Goal: Information Seeking & Learning: Learn about a topic

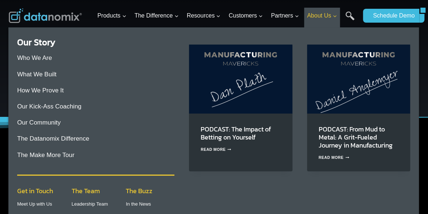
click at [326, 13] on span "About Us Expand" at bounding box center [322, 16] width 30 height 10
click at [312, 15] on span "About Us Expand" at bounding box center [322, 16] width 30 height 10
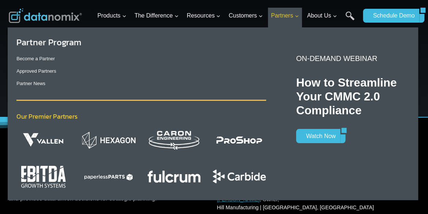
click at [281, 16] on span "Partners Expand" at bounding box center [285, 16] width 28 height 10
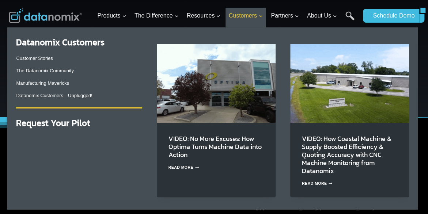
click at [243, 12] on span "Customers Expand" at bounding box center [246, 16] width 34 height 10
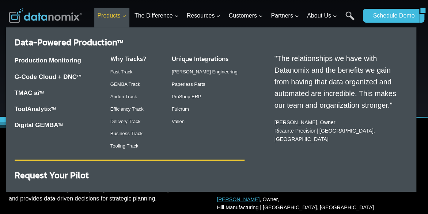
click at [114, 16] on span "Products Expand" at bounding box center [111, 16] width 29 height 10
click at [129, 126] on div "Why Tracks? Fast Track GEMBA Track Andon Track Efficiency Track Delivery Track …" at bounding box center [135, 102] width 50 height 106
click at [135, 124] on link "Delivery Track" at bounding box center [125, 121] width 30 height 5
